Goal: Information Seeking & Learning: Compare options

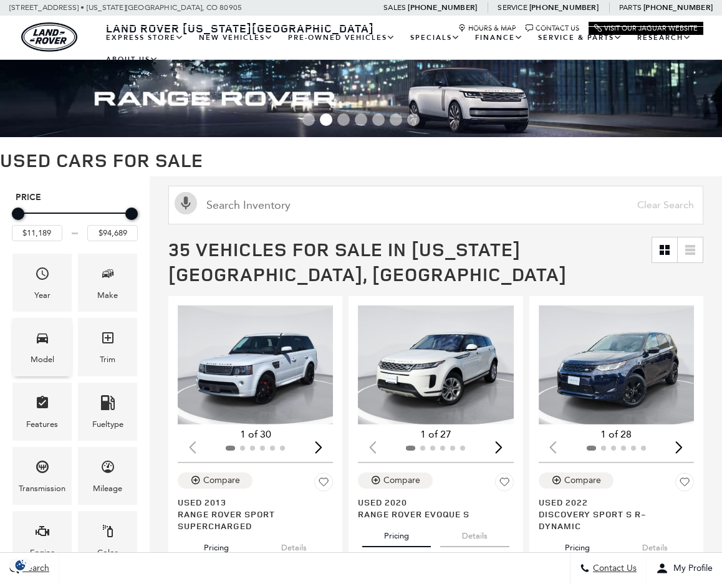
click at [41, 347] on span "Model" at bounding box center [42, 340] width 15 height 26
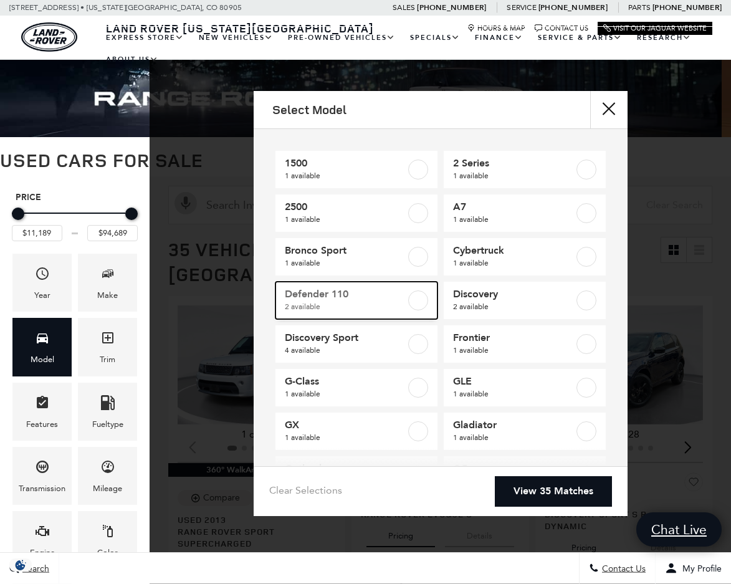
click at [416, 303] on label at bounding box center [418, 300] width 20 height 20
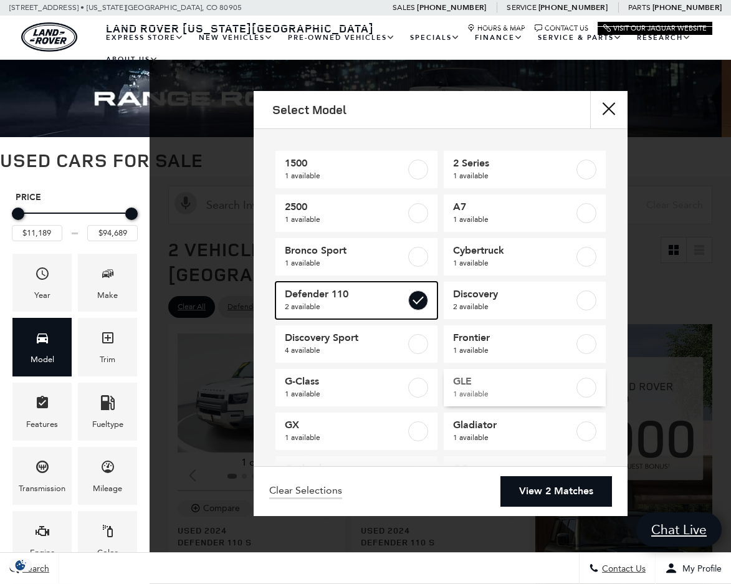
type input "$58,189"
type input "$65,689"
checkbox input "true"
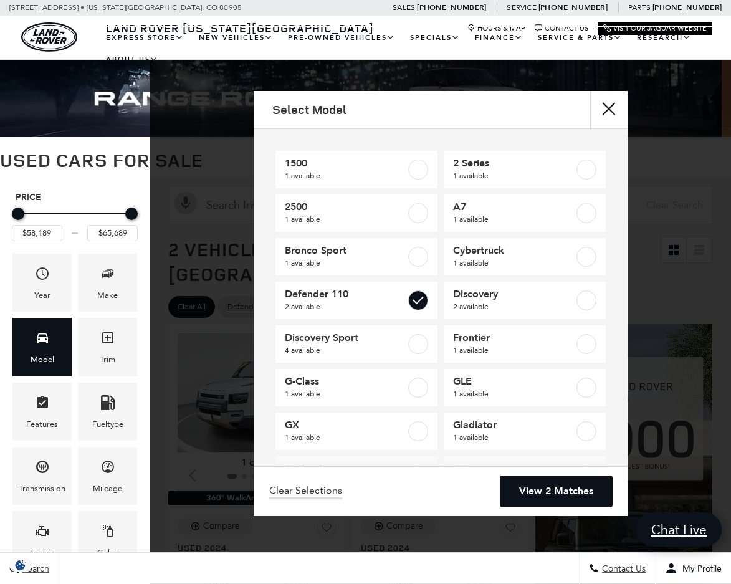
click at [542, 487] on link "View 2 Matches" at bounding box center [556, 491] width 112 height 31
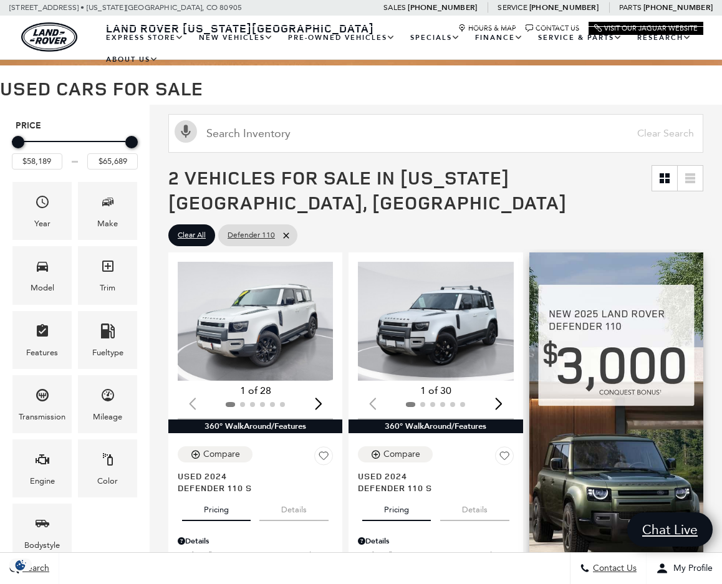
scroll to position [125, 0]
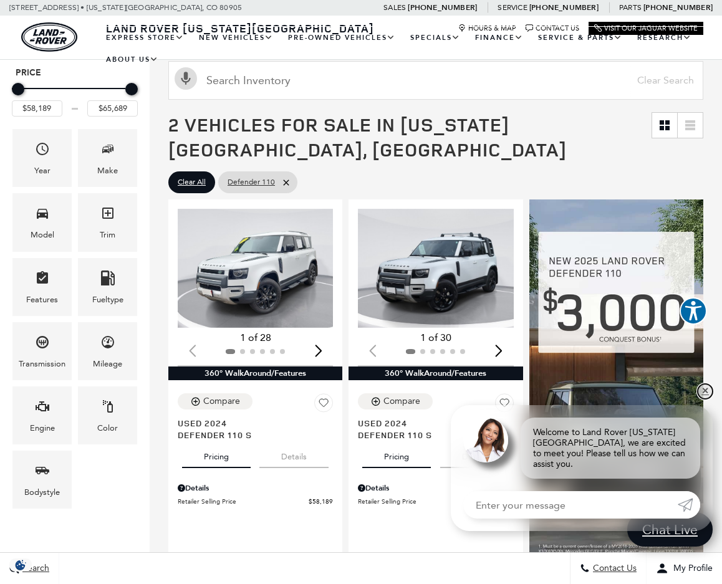
click at [703, 399] on link "✕" at bounding box center [704, 391] width 15 height 15
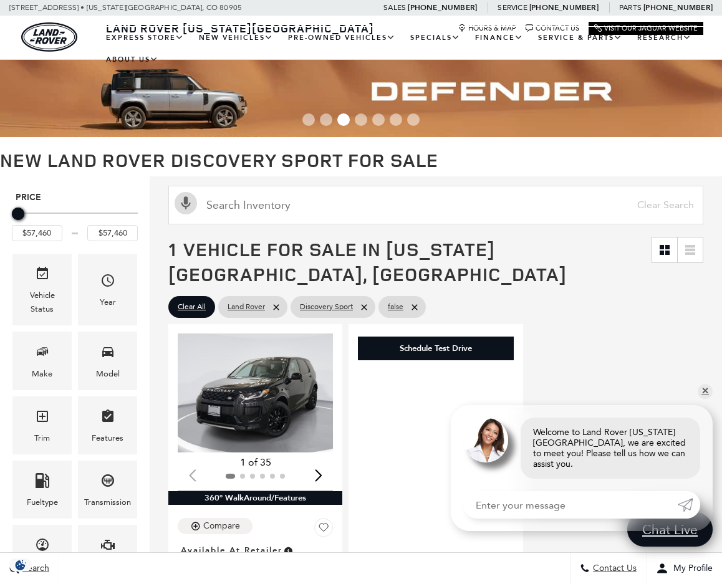
click at [11, 29] on div at bounding box center [49, 37] width 98 height 44
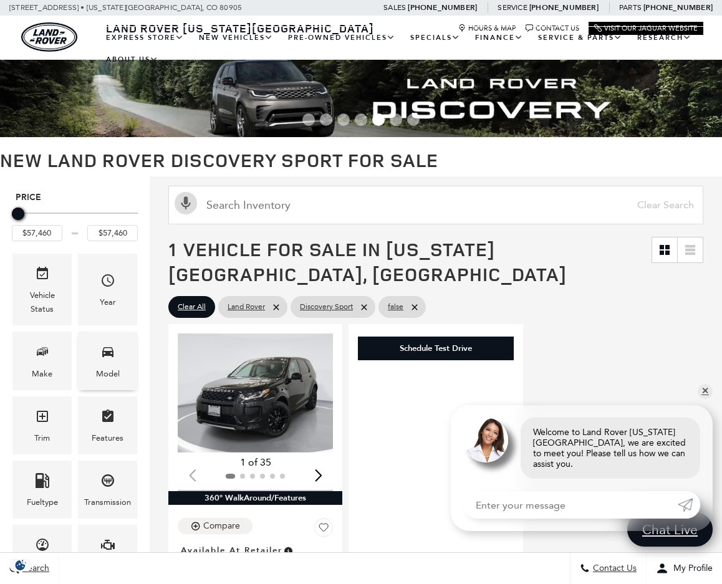
click at [108, 350] on icon "Model" at bounding box center [107, 351] width 15 height 15
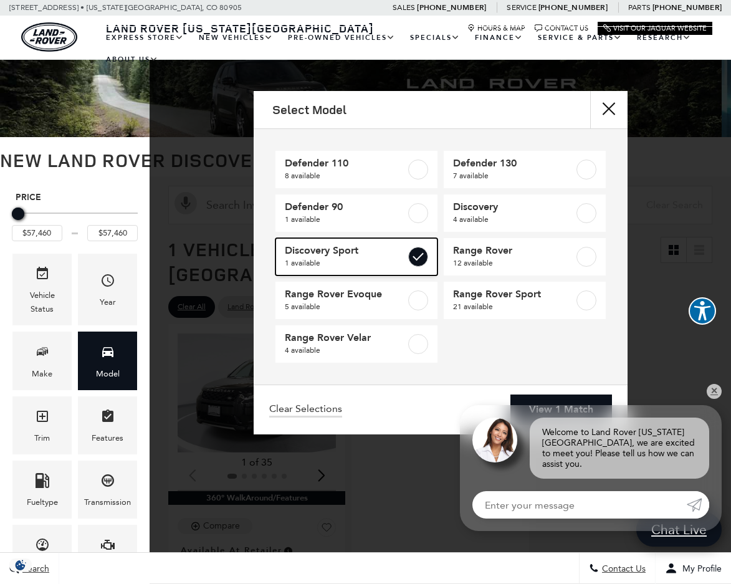
click at [424, 258] on label at bounding box center [418, 257] width 20 height 20
type input "$160,345"
checkbox input "false"
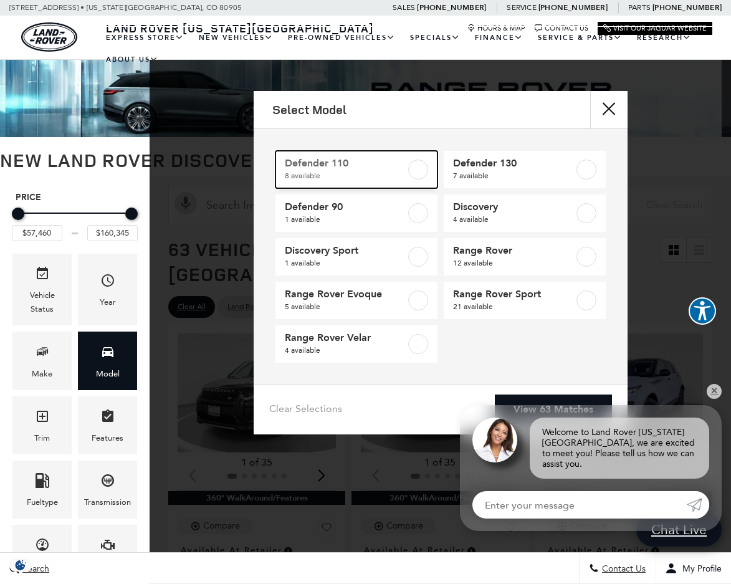
click at [424, 167] on label at bounding box center [418, 170] width 20 height 20
type input "$69,909"
type input "$125,234"
checkbox input "true"
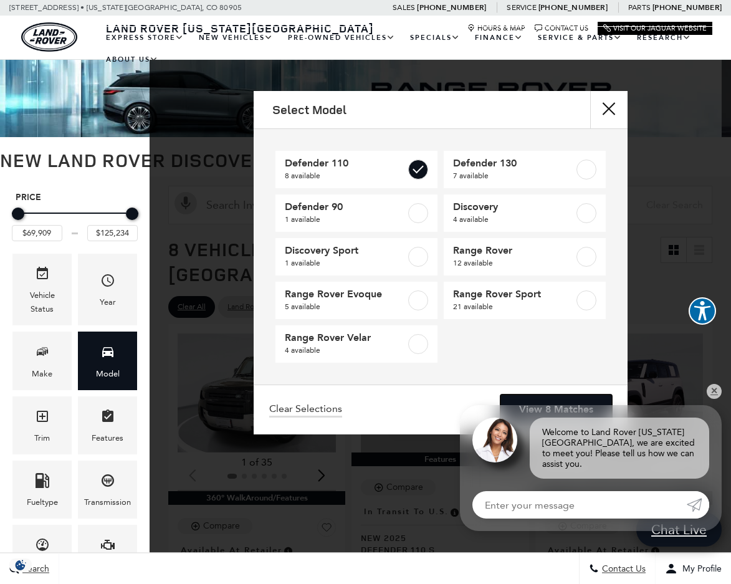
click at [593, 410] on link "View 8 Matches" at bounding box center [556, 409] width 112 height 31
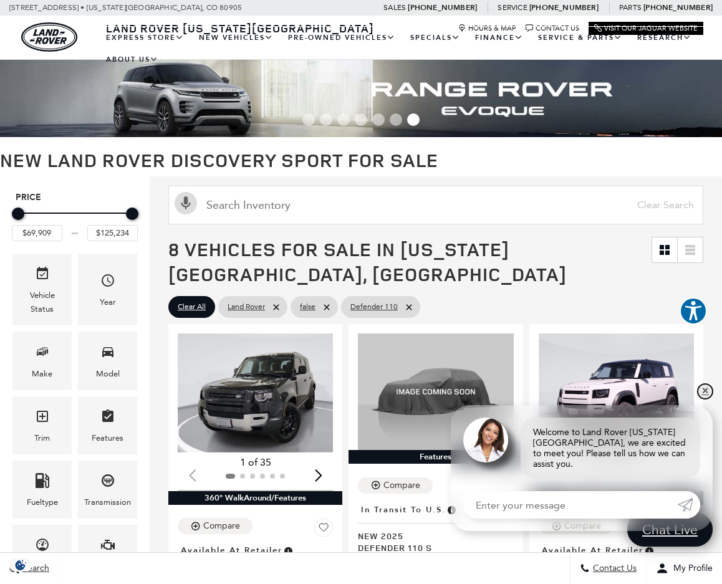
click at [705, 399] on link "✕" at bounding box center [704, 391] width 15 height 15
